Goal: Information Seeking & Learning: Learn about a topic

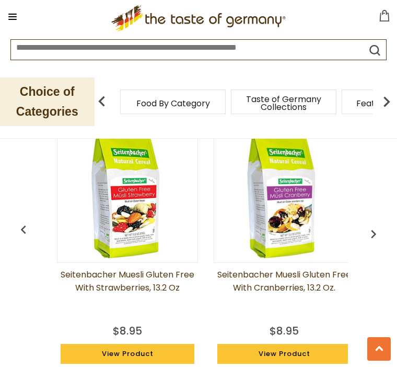
click at [377, 228] on img "button" at bounding box center [374, 233] width 17 height 17
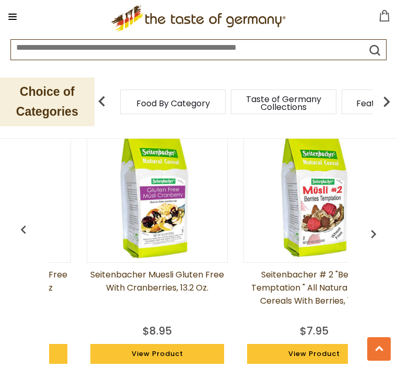
scroll to position [0, 157]
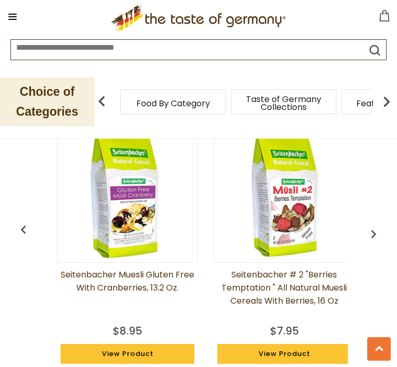
click at [380, 232] on img "button" at bounding box center [374, 233] width 17 height 17
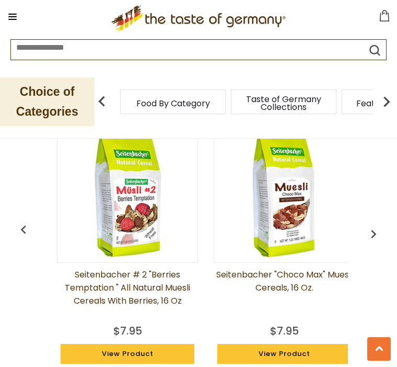
click at [373, 233] on img "button" at bounding box center [374, 233] width 17 height 17
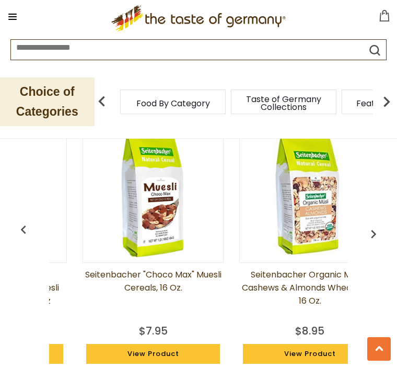
scroll to position [0, 471]
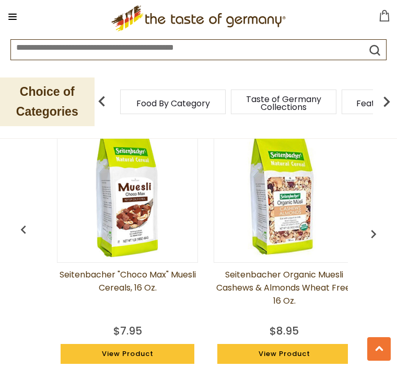
click at [376, 227] on img "button" at bounding box center [374, 233] width 17 height 17
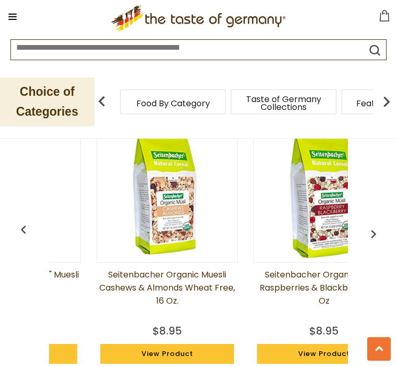
scroll to position [0, 628]
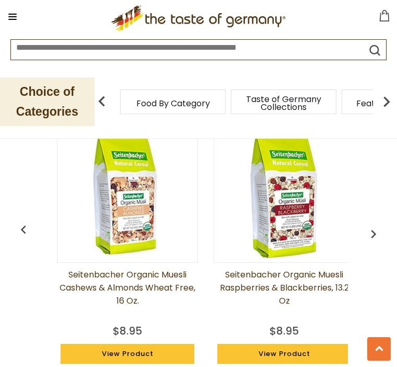
click at [375, 230] on img "button" at bounding box center [374, 233] width 17 height 17
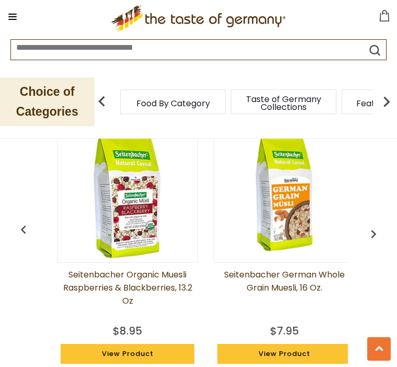
scroll to position [0, 787]
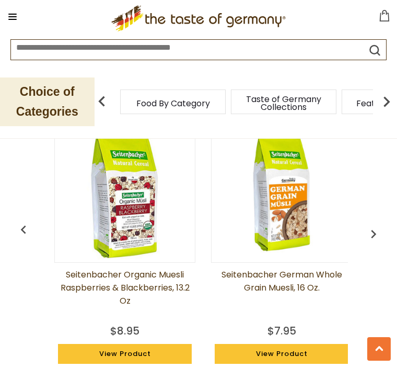
click at [382, 230] on img "button" at bounding box center [374, 233] width 17 height 17
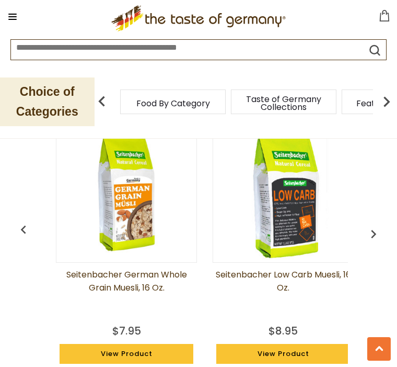
scroll to position [0, 944]
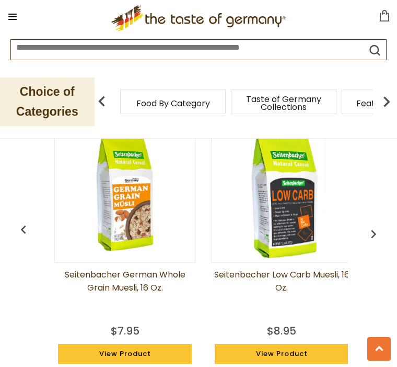
click at [378, 227] on img "button" at bounding box center [374, 233] width 17 height 17
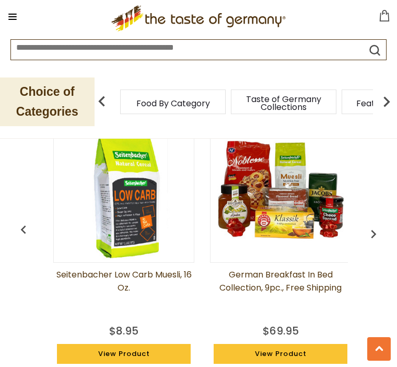
scroll to position [0, 1101]
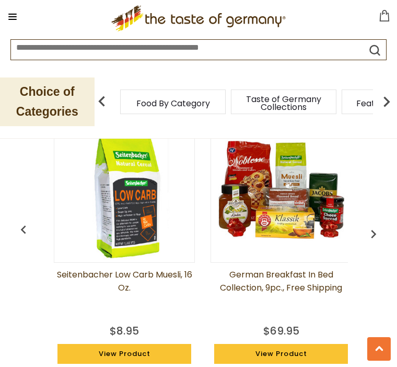
click at [374, 231] on img "button" at bounding box center [374, 233] width 17 height 17
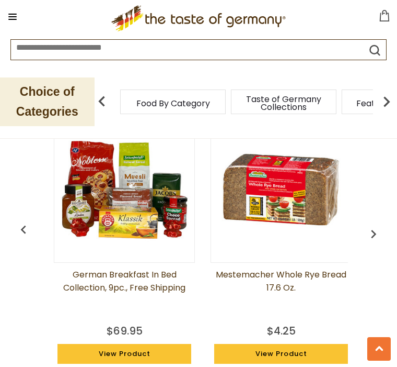
click at [379, 228] on img "button" at bounding box center [374, 233] width 17 height 17
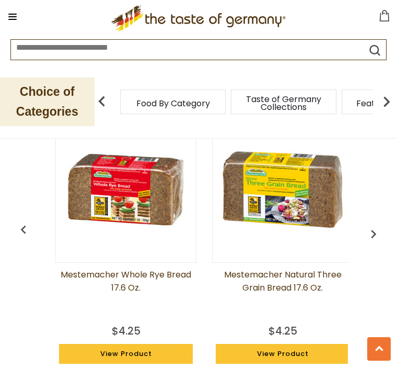
scroll to position [0, 1415]
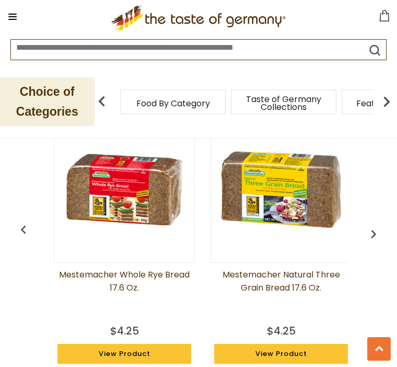
click at [379, 228] on img "button" at bounding box center [374, 233] width 17 height 17
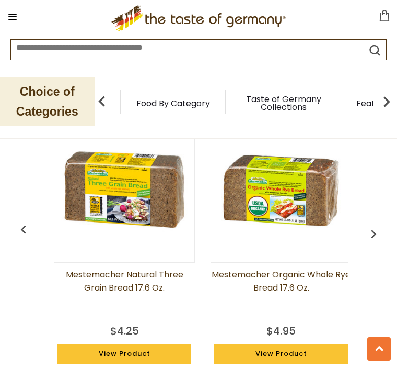
click at [378, 229] on img "button" at bounding box center [374, 233] width 17 height 17
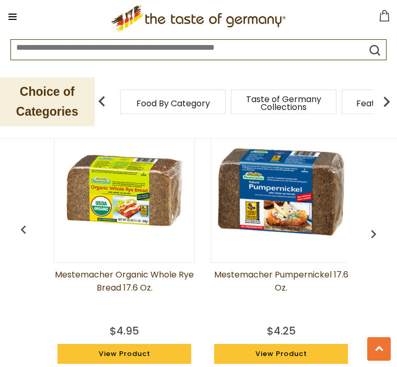
click at [375, 225] on img "button" at bounding box center [374, 233] width 17 height 17
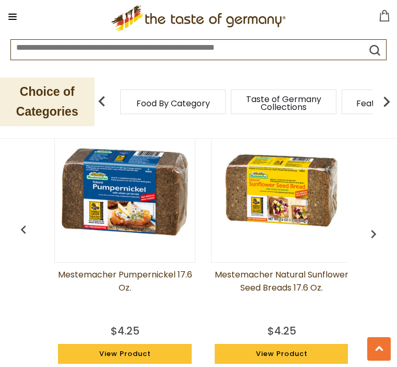
scroll to position [0, 1886]
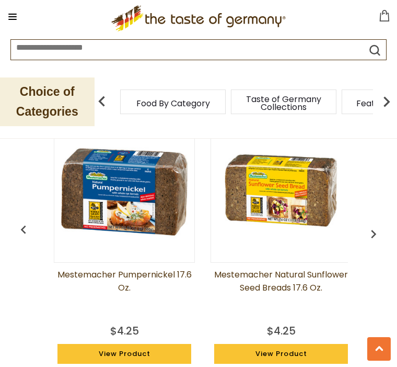
click at [381, 230] on img "button" at bounding box center [374, 233] width 17 height 17
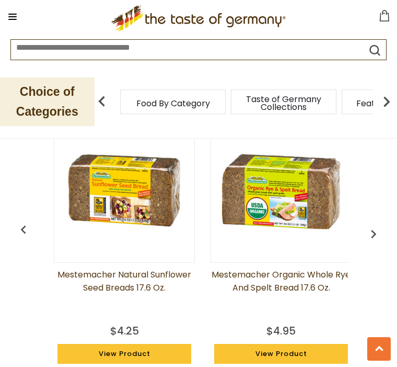
click at [378, 229] on img "button" at bounding box center [374, 233] width 17 height 17
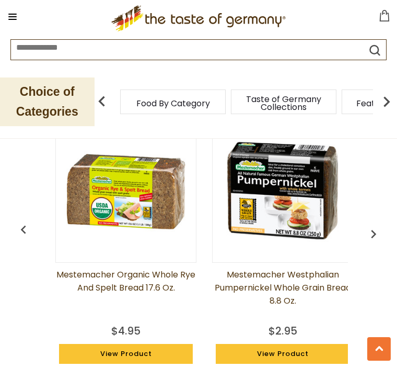
scroll to position [0, 2200]
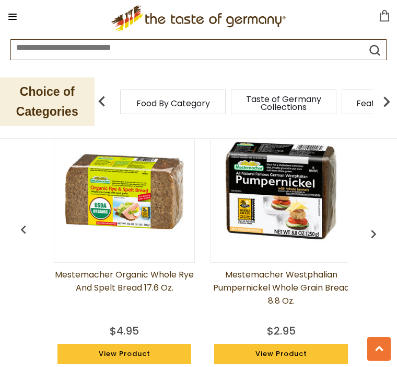
click at [376, 225] on img "button" at bounding box center [374, 233] width 17 height 17
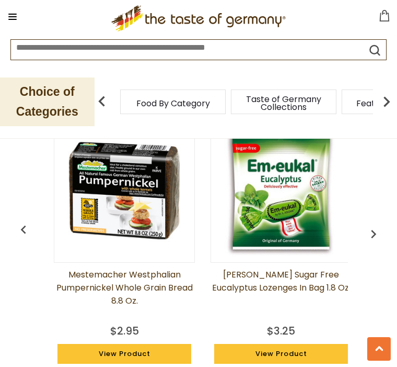
click at [377, 230] on img "button" at bounding box center [374, 233] width 17 height 17
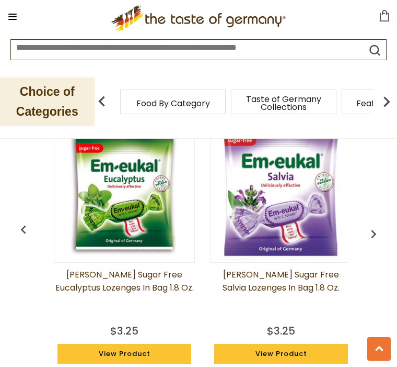
click at [379, 229] on img "button" at bounding box center [374, 233] width 17 height 17
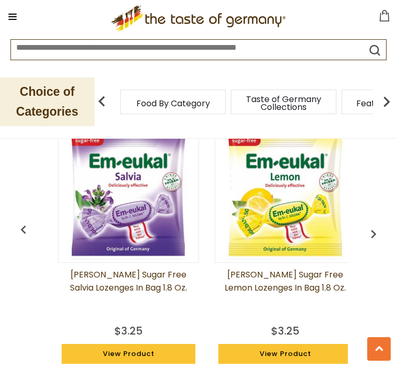
scroll to position [0, 2670]
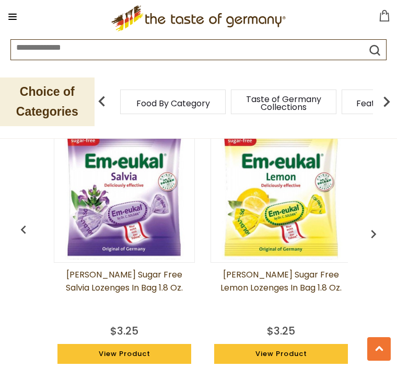
click at [392, 236] on div "You May Also Like Seitenbacher Muesli Gluten Free with Strawberries, 13.2 oz $8…" at bounding box center [198, 219] width 397 height 325
click at [231, 108] on div "Taste of Germany Collections" at bounding box center [284, 101] width 106 height 25
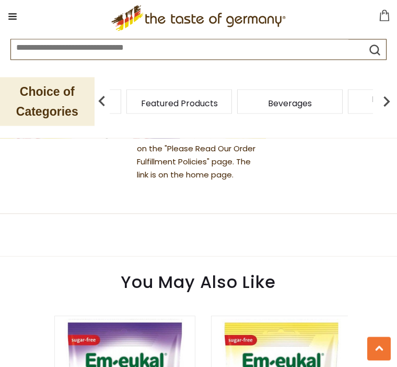
scroll to position [898, 0]
click at [391, 105] on img at bounding box center [387, 101] width 21 height 21
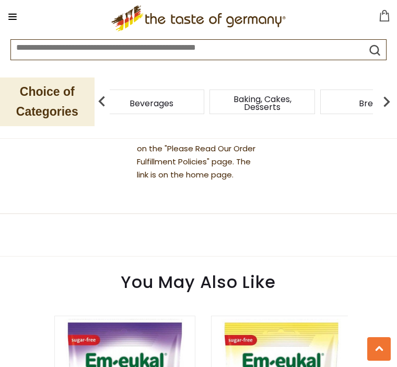
click at [392, 103] on img at bounding box center [387, 101] width 21 height 21
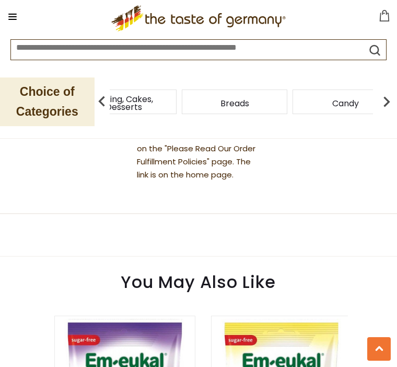
click at [392, 102] on img at bounding box center [387, 101] width 21 height 21
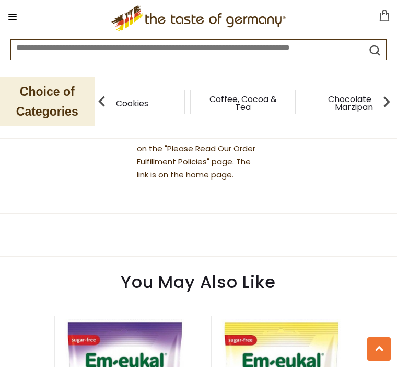
click at [122, 106] on div "Cookies" at bounding box center [132, 101] width 106 height 25
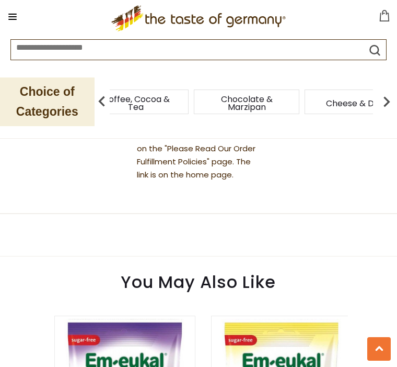
click at [108, 106] on img at bounding box center [102, 101] width 21 height 21
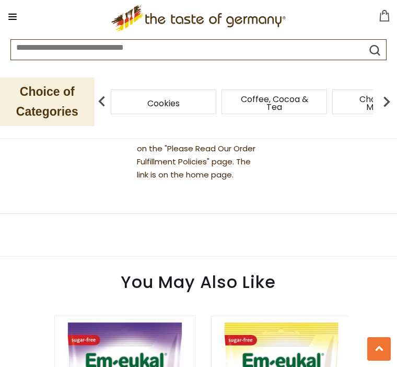
click at [107, 104] on img at bounding box center [102, 101] width 21 height 21
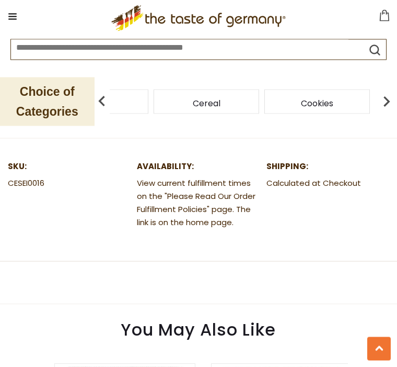
scroll to position [844, 0]
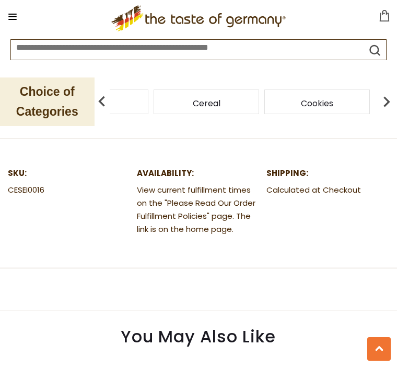
click at [204, 103] on span "Cereal" at bounding box center [207, 103] width 28 height 8
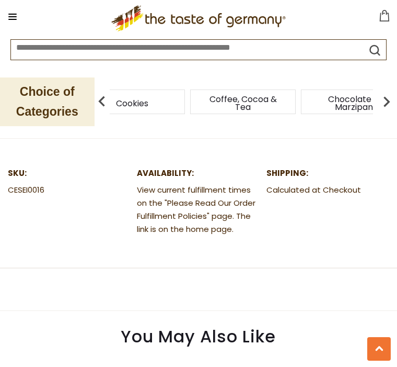
click at [186, 104] on div "Cookies" at bounding box center [132, 101] width 111 height 25
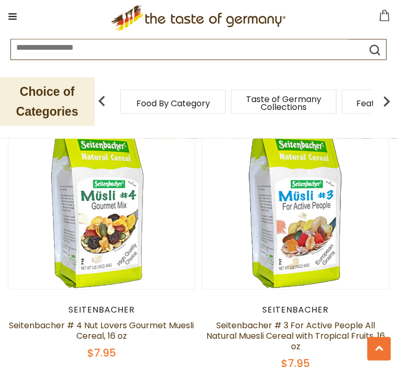
scroll to position [700, 0]
click at [118, 325] on link "Seitenbacher # 4 Nut Lovers Gourmet Muesli Cereal, 16 oz" at bounding box center [101, 330] width 185 height 22
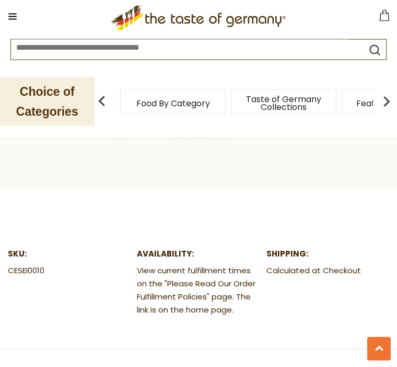
scroll to position [745, 0]
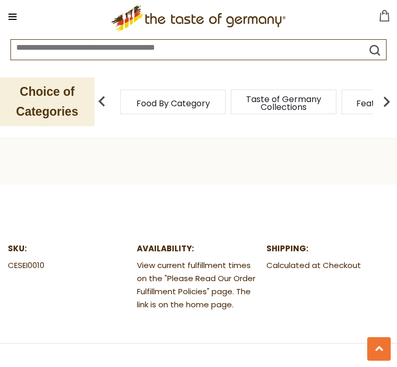
click at [351, 253] on dl "Shipping: Calculated at Checkout" at bounding box center [328, 257] width 123 height 30
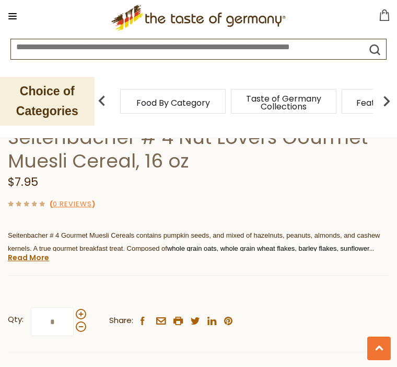
scroll to position [468, 0]
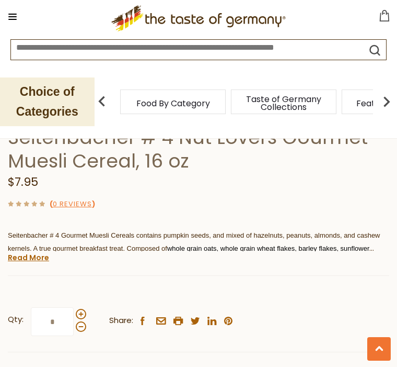
click at [35, 257] on link "Read More" at bounding box center [28, 257] width 41 height 10
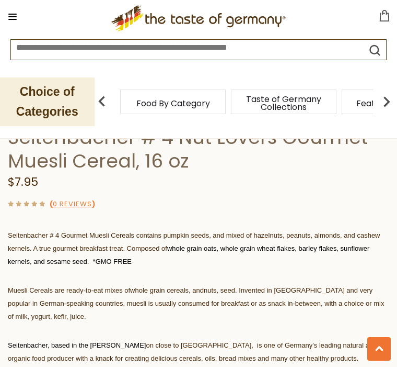
click at [354, 307] on p "Muesli Cereals are ready-to-eat mixes of whole grain cereals, and nuts, seed. I…" at bounding box center [199, 302] width 382 height 39
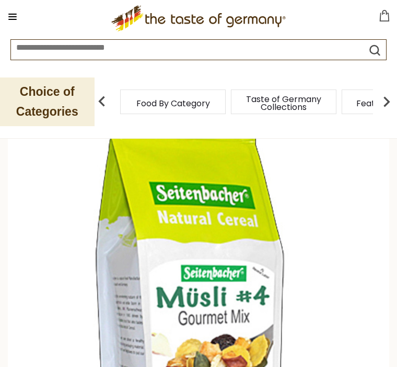
scroll to position [0, 0]
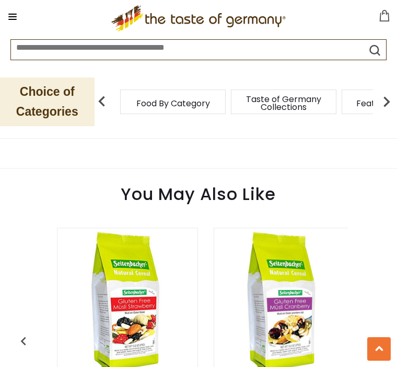
click at [381, 337] on img "button" at bounding box center [374, 345] width 17 height 17
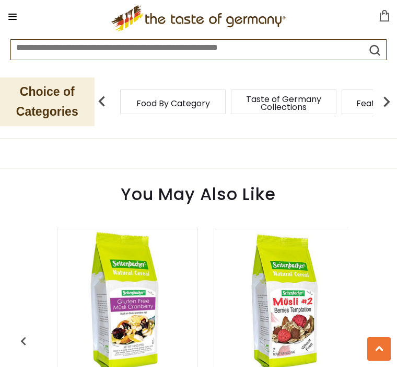
click at [373, 347] on img "button" at bounding box center [374, 345] width 17 height 17
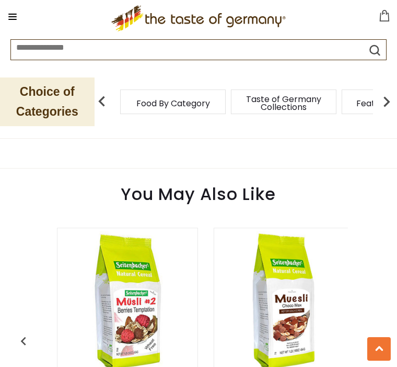
click at [381, 343] on img "button" at bounding box center [374, 345] width 17 height 17
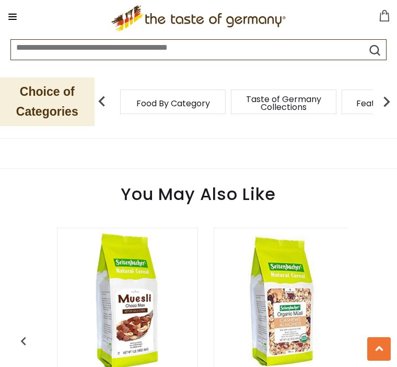
click at [382, 340] on img "button" at bounding box center [374, 345] width 17 height 17
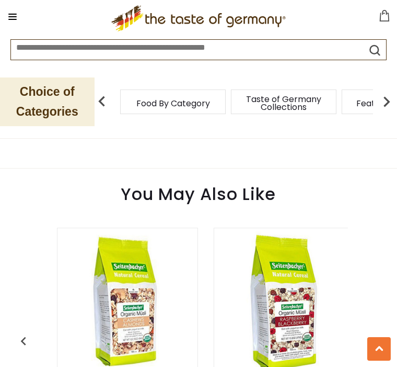
click at [379, 338] on img "button" at bounding box center [374, 345] width 17 height 17
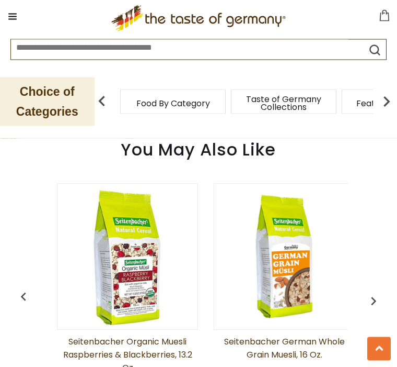
scroll to position [1031, 0]
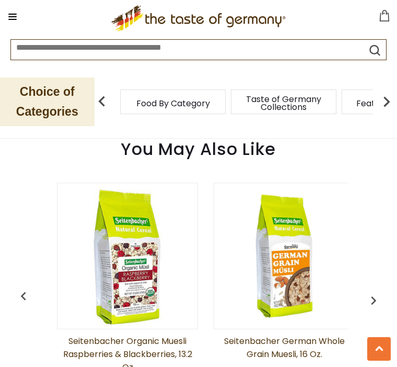
click at [380, 298] on img "button" at bounding box center [374, 300] width 17 height 17
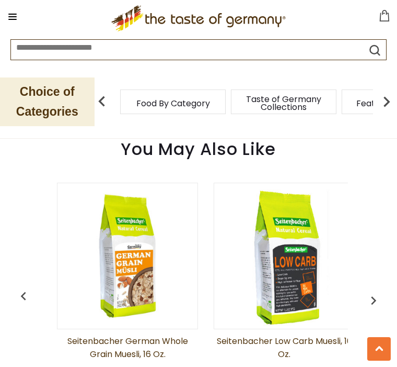
click at [379, 297] on img "button" at bounding box center [374, 300] width 17 height 17
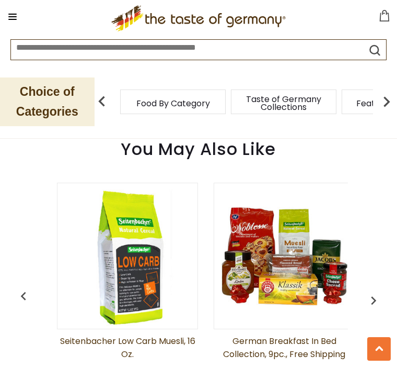
click at [381, 323] on div "Seitenbacher Muesli Gluten Free with Strawberries, 13.2 oz $8.95 View Product S…" at bounding box center [198, 308] width 373 height 279
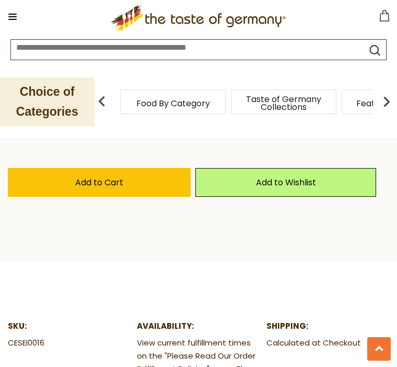
scroll to position [690, 0]
